Goal: Task Accomplishment & Management: Use online tool/utility

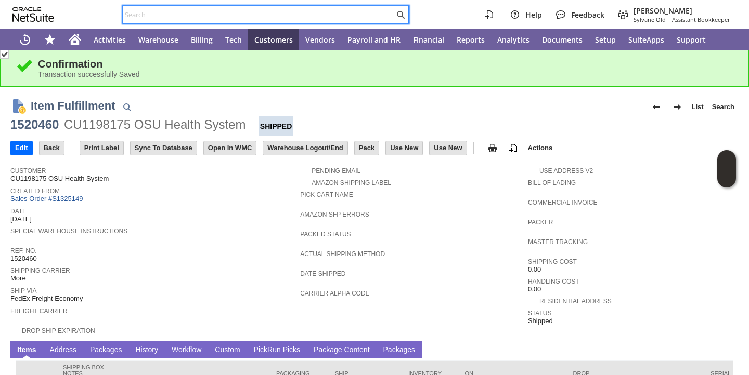
click at [271, 13] on input "text" at bounding box center [258, 14] width 271 height 12
paste input "P219194"
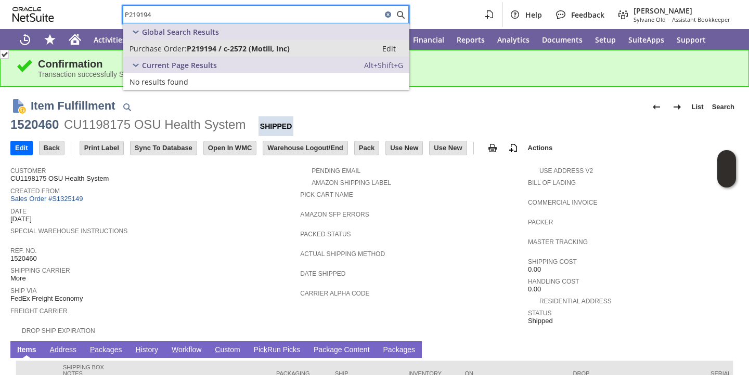
type input "P219194"
click at [193, 50] on span "P219194 / c-2572 (Motili, Inc)" at bounding box center [238, 49] width 103 height 10
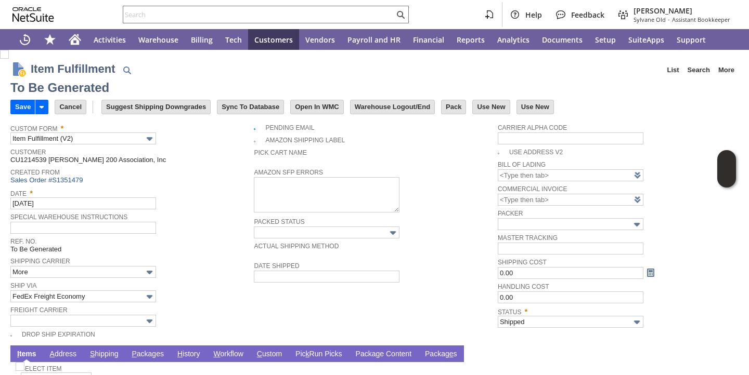
click at [147, 357] on link "P ackages" at bounding box center [147, 355] width 37 height 10
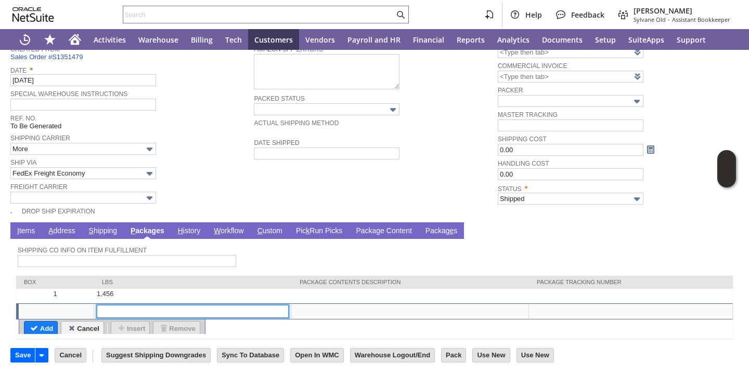
scroll to position [125, 0]
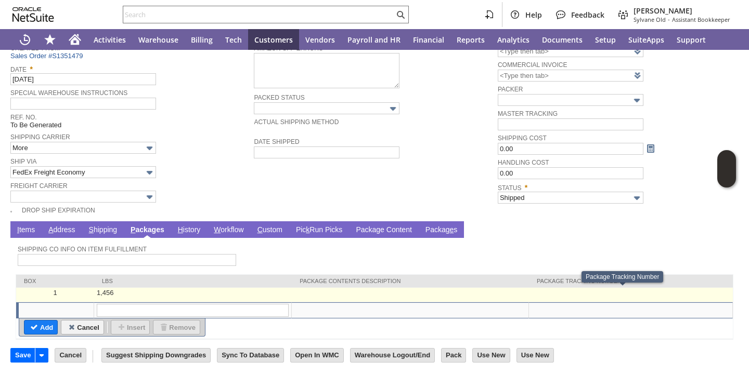
click at [605, 297] on td at bounding box center [631, 295] width 204 height 15
type input "OK"
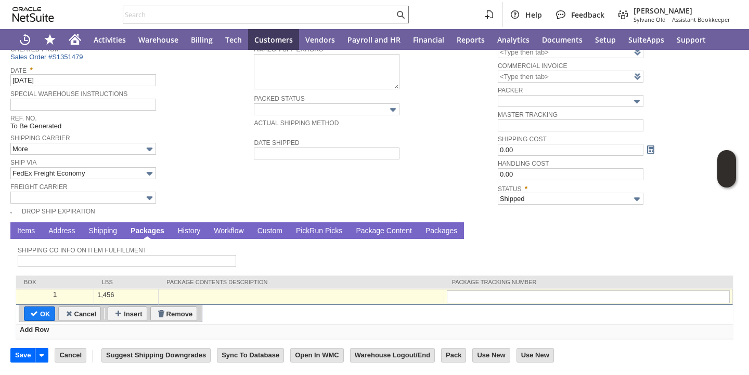
type input "1003061328"
click at [24, 354] on input "Save" at bounding box center [23, 356] width 24 height 14
type input "Add"
